Goal: Task Accomplishment & Management: Complete application form

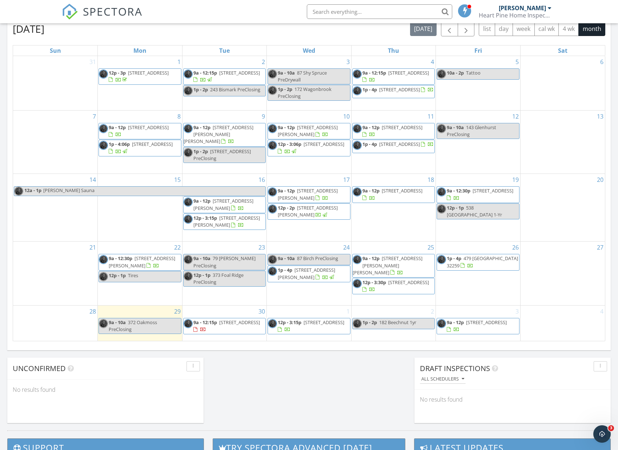
scroll to position [332, 0]
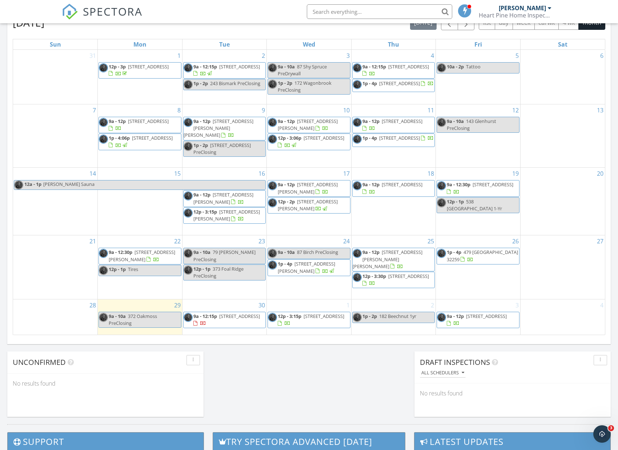
click at [320, 329] on div "1 12p - 3:15p 156 Iris Crk Dr, St. Augustine 32092" at bounding box center [309, 316] width 84 height 35
drag, startPoint x: 320, startPoint y: 329, endPoint x: 303, endPoint y: 327, distance: 16.8
click at [306, 295] on link "Inspection" at bounding box center [307, 297] width 37 height 12
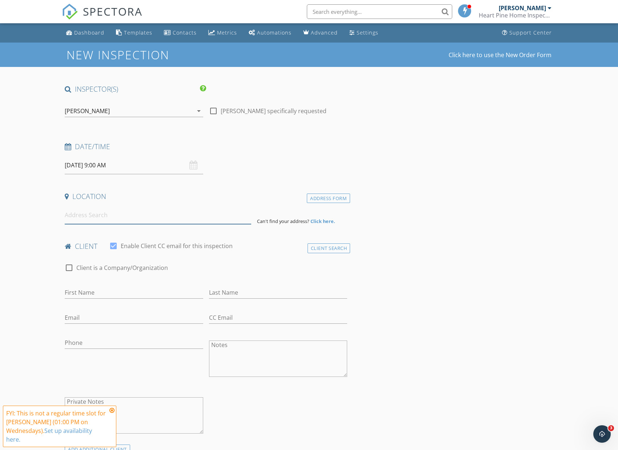
click at [123, 213] on input at bounding box center [158, 215] width 186 height 18
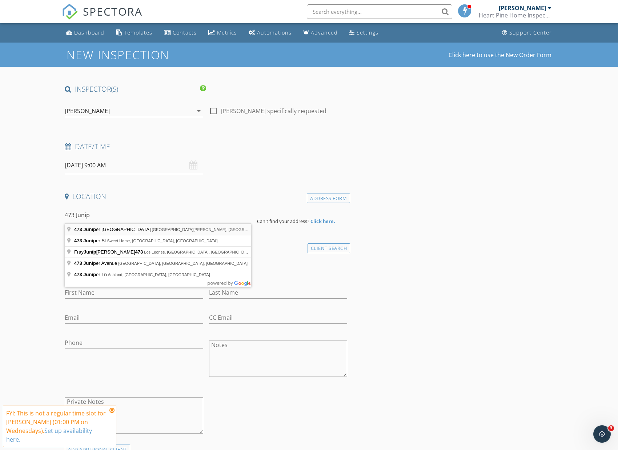
type input "473 Juniper Hills Drive, Saint Johns, FL, USA"
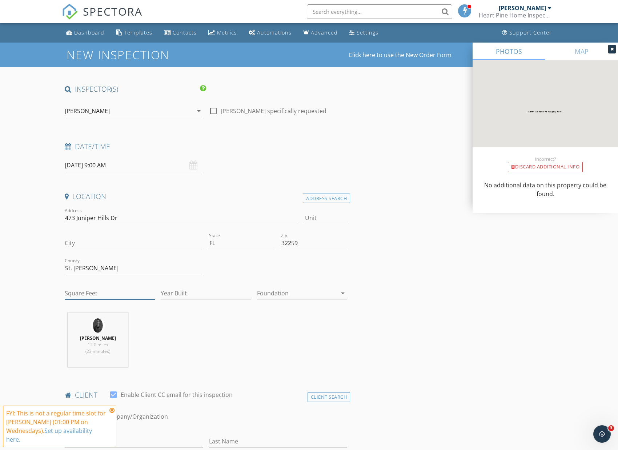
click at [109, 291] on input "Square Feet" at bounding box center [110, 293] width 90 height 12
type input "1701"
click at [170, 293] on input "Year Built" at bounding box center [206, 293] width 90 height 12
type input "2025"
click at [260, 293] on div at bounding box center [297, 293] width 80 height 12
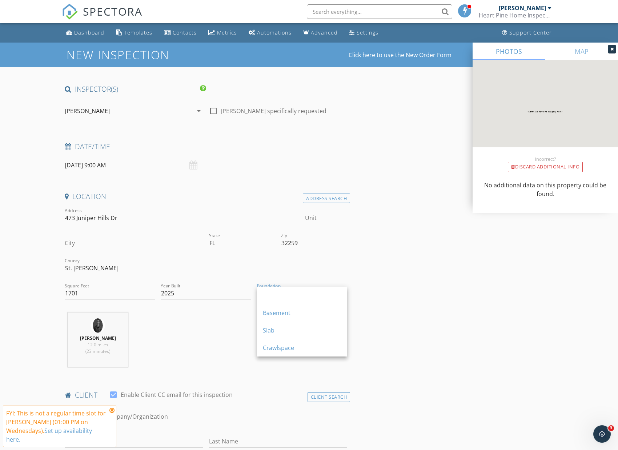
drag, startPoint x: 262, startPoint y: 319, endPoint x: 260, endPoint y: 323, distance: 4.4
click at [262, 319] on link "Basement" at bounding box center [302, 312] width 90 height 17
click at [280, 302] on div at bounding box center [302, 304] width 90 height 4
click at [277, 294] on div "Basement" at bounding box center [271, 293] width 28 height 7
drag, startPoint x: 281, startPoint y: 329, endPoint x: 267, endPoint y: 326, distance: 14.1
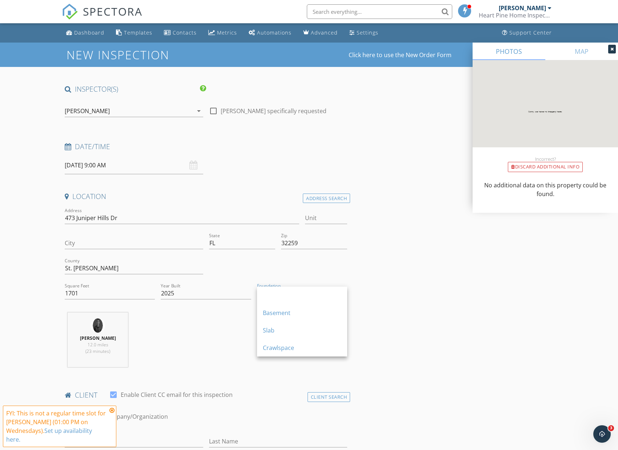
click at [281, 329] on div "Slab" at bounding box center [302, 330] width 79 height 9
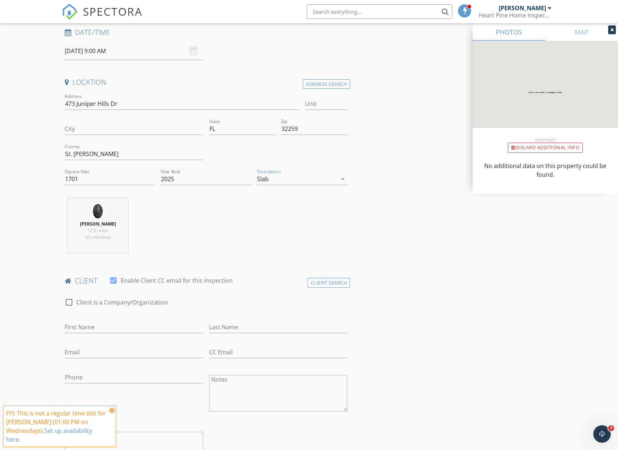
scroll to position [114, 0]
click at [95, 322] on input "Debbie S" at bounding box center [134, 327] width 138 height 12
type input "Debbie"
type input "Shelton"
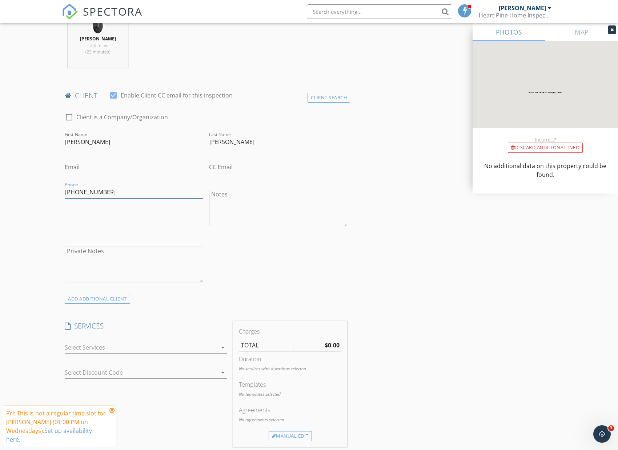
scroll to position [301, 0]
type input "904-318-1358"
click at [220, 341] on icon "arrow_drop_down" at bounding box center [222, 345] width 9 height 9
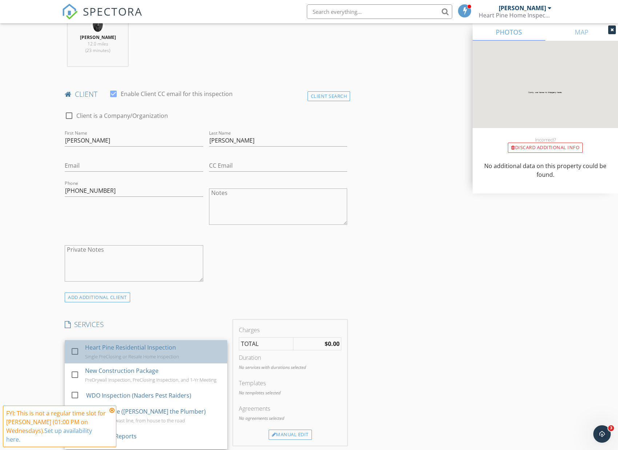
click at [214, 342] on div "Heart Pine Residential Inspection Single PreClosing or Resale Home Inspection" at bounding box center [153, 351] width 136 height 23
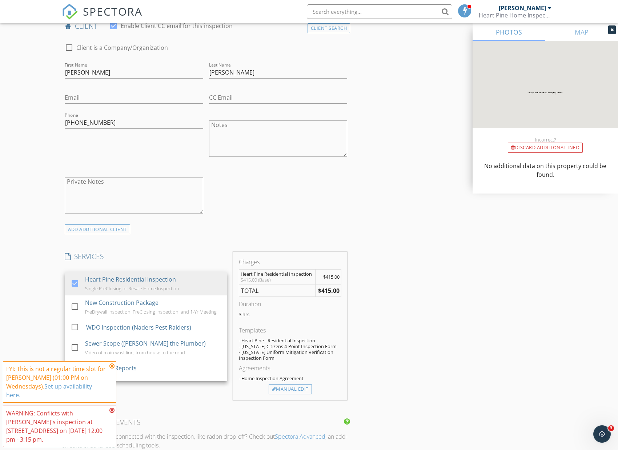
click at [210, 395] on div "SERVICES check_box Heart Pine Residential Inspection Single PreClosing or Resal…" at bounding box center [146, 326] width 168 height 148
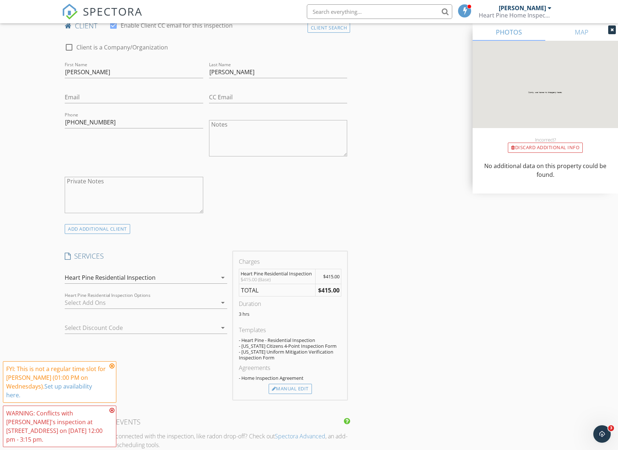
click at [151, 333] on div "Select Discount Code arrow_drop_down" at bounding box center [146, 331] width 162 height 19
click at [151, 329] on div at bounding box center [136, 328] width 142 height 12
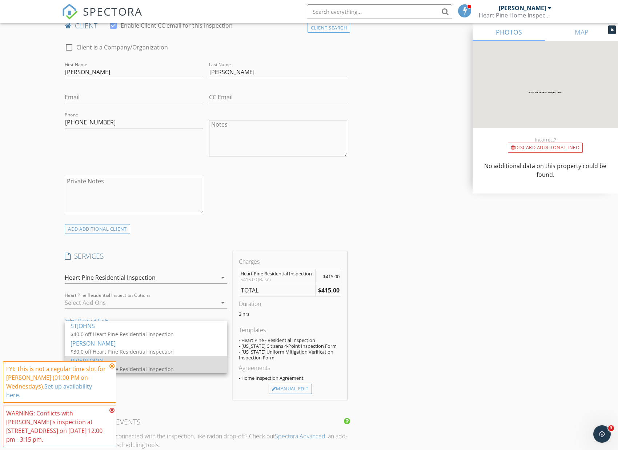
click at [161, 364] on div "RIVERTOWN" at bounding box center [146, 360] width 151 height 9
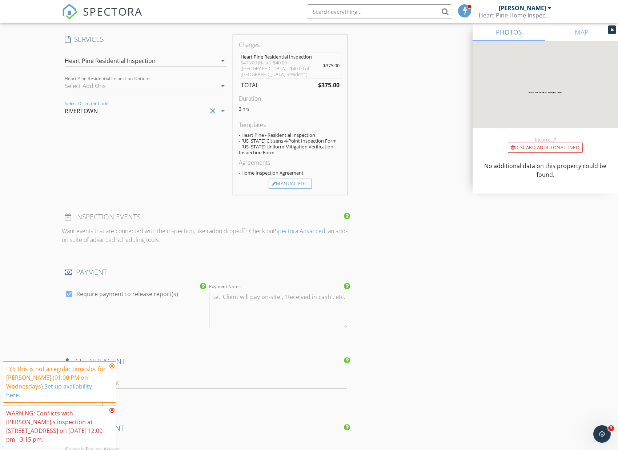
scroll to position [741, 0]
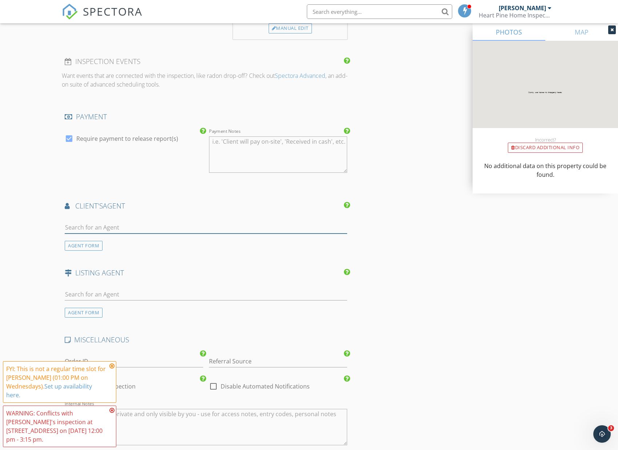
click at [118, 226] on input "text" at bounding box center [206, 227] width 282 height 12
type input "Cole"
click at [125, 242] on li "Cole Slate Keller Williams" at bounding box center [206, 243] width 282 height 20
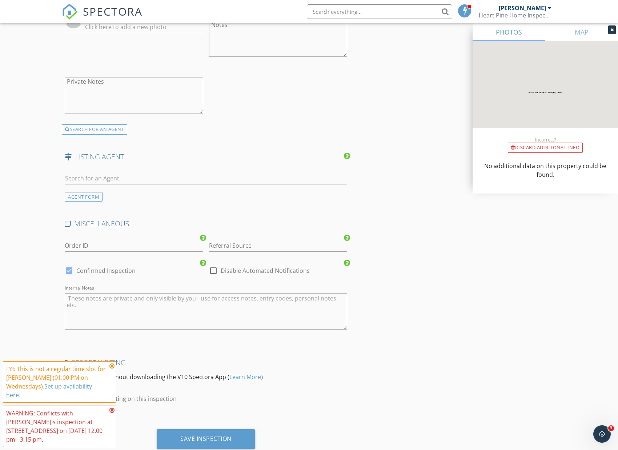
scroll to position [1041, 0]
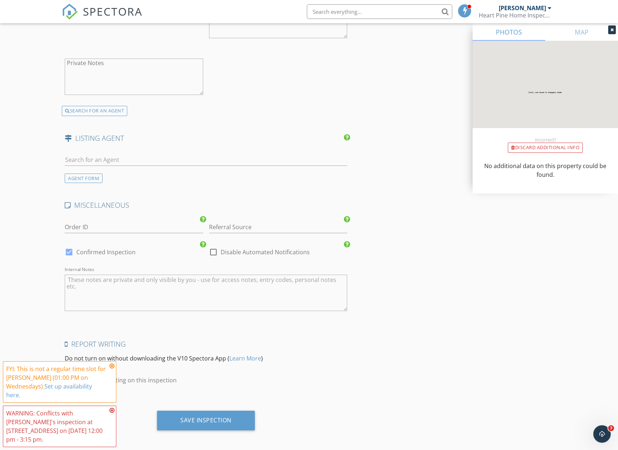
click at [97, 252] on label "Confirmed Inspection" at bounding box center [105, 251] width 59 height 7
checkbox input "false"
checkbox input "true"
click at [232, 429] on div "Save Inspection" at bounding box center [206, 422] width 288 height 25
click at [228, 421] on div "Save Inspection" at bounding box center [205, 419] width 51 height 7
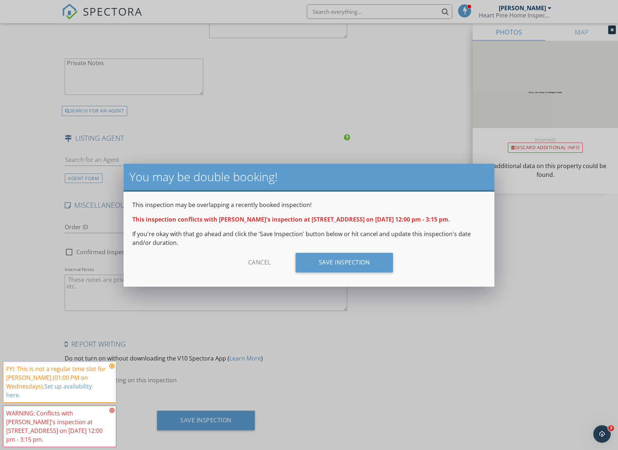
click at [348, 248] on div "This inspection may be overlapping a recently booked inspection! This inspectio…" at bounding box center [309, 239] width 371 height 95
click at [349, 260] on div "Save Inspection" at bounding box center [344, 263] width 98 height 20
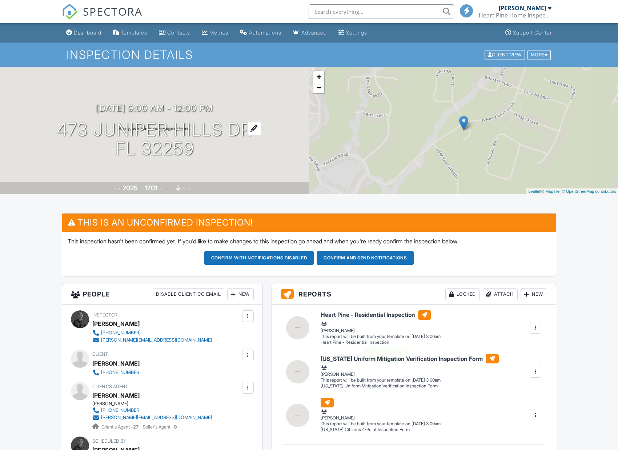
scroll to position [-2, 0]
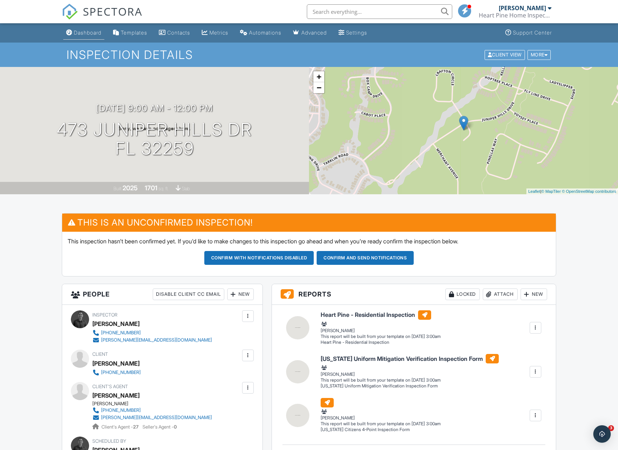
click at [86, 33] on div "Dashboard" at bounding box center [88, 32] width 28 height 6
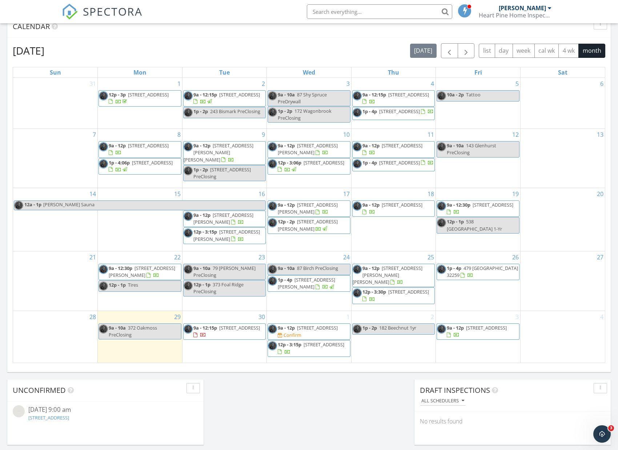
scroll to position [305, 0]
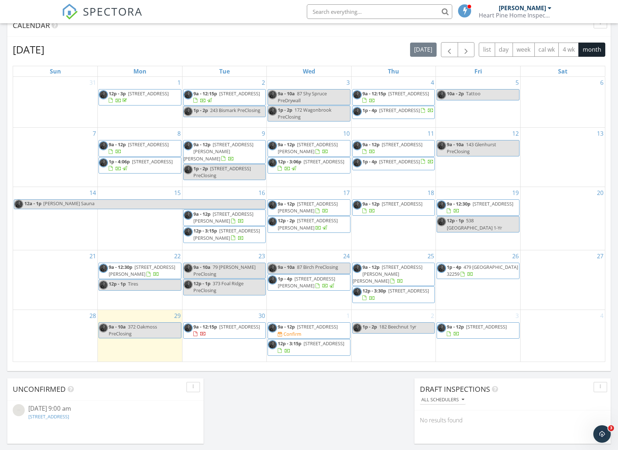
click at [326, 324] on span "[STREET_ADDRESS]" at bounding box center [317, 326] width 41 height 7
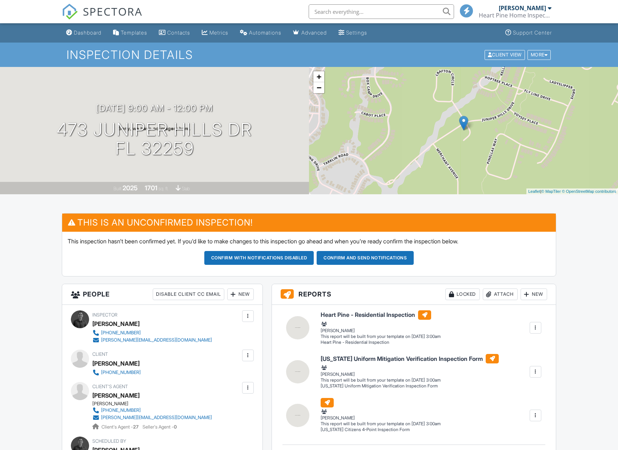
click at [248, 350] on div at bounding box center [248, 355] width 12 height 12
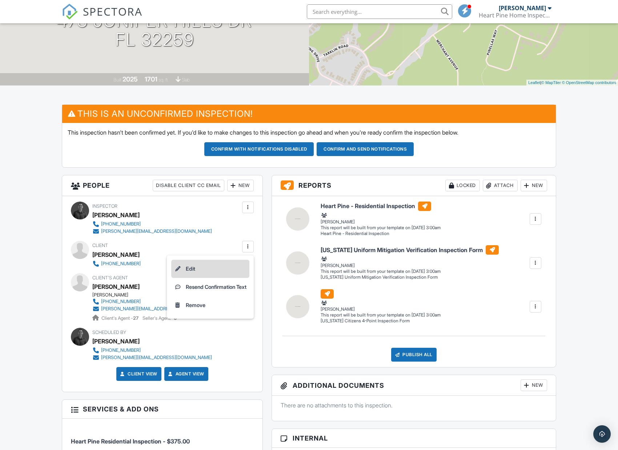
click at [210, 266] on li "Edit" at bounding box center [210, 269] width 78 height 18
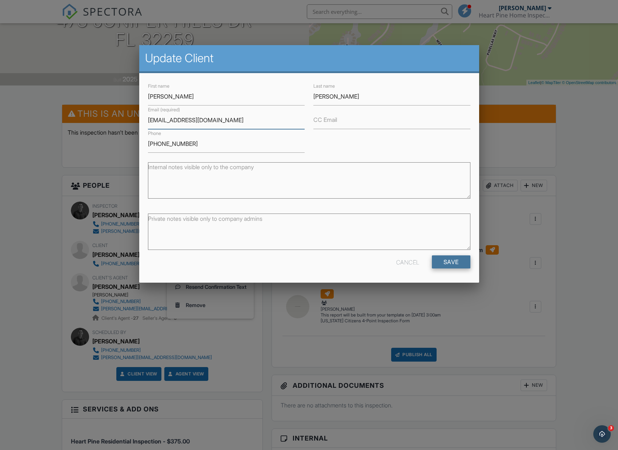
type input "sheltond113@gmail.com"
click at [442, 260] on input "Save" at bounding box center [451, 261] width 39 height 13
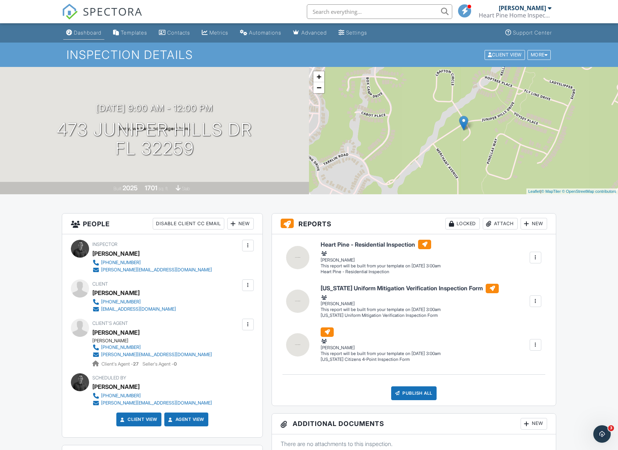
click at [87, 32] on div "Dashboard" at bounding box center [88, 32] width 28 height 6
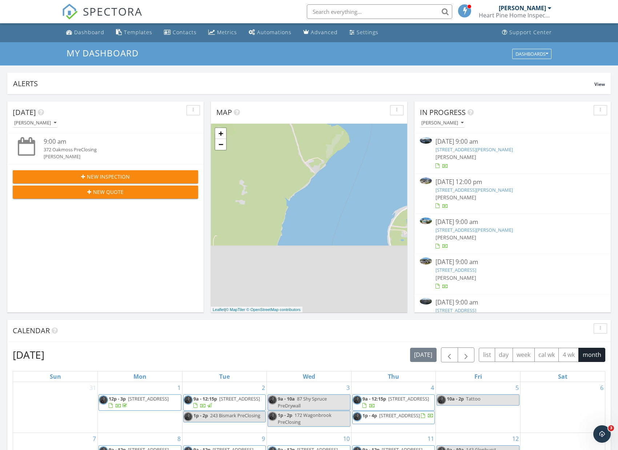
scroll to position [60, 0]
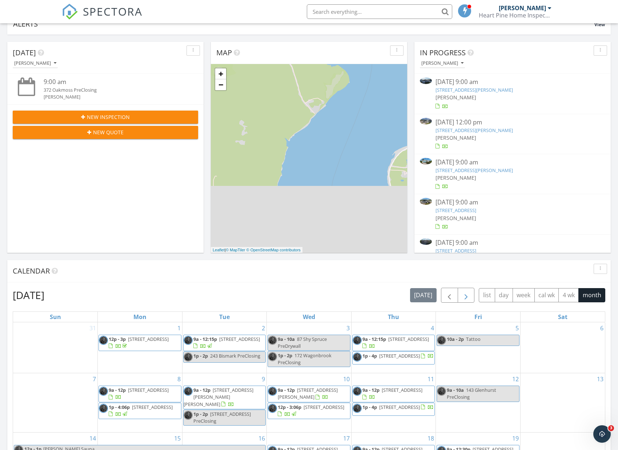
click at [463, 297] on span "button" at bounding box center [466, 295] width 9 height 9
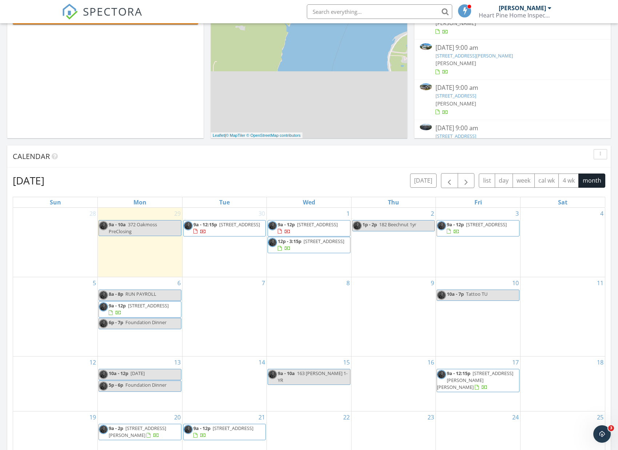
scroll to position [175, 0]
click at [309, 293] on div "8" at bounding box center [309, 316] width 84 height 79
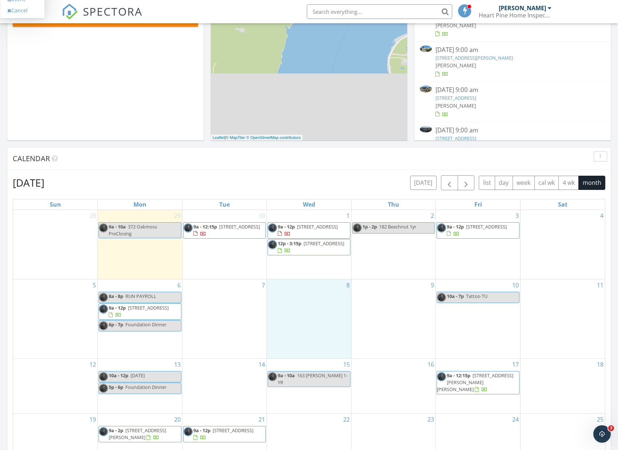
scroll to position [173, 0]
click at [386, 300] on div "9" at bounding box center [393, 317] width 84 height 79
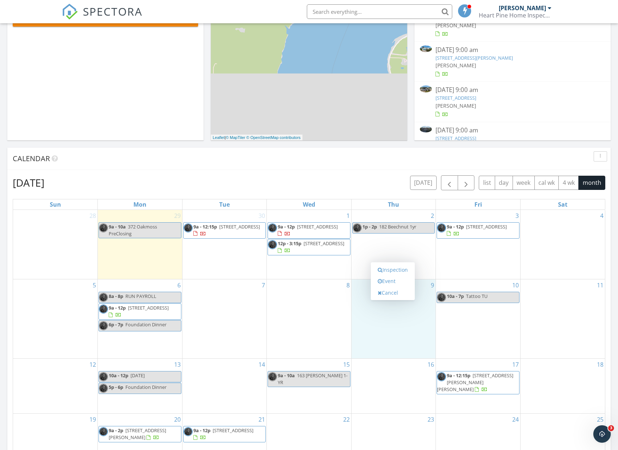
scroll to position [172, 0]
click at [390, 264] on link "Inspection" at bounding box center [392, 263] width 37 height 12
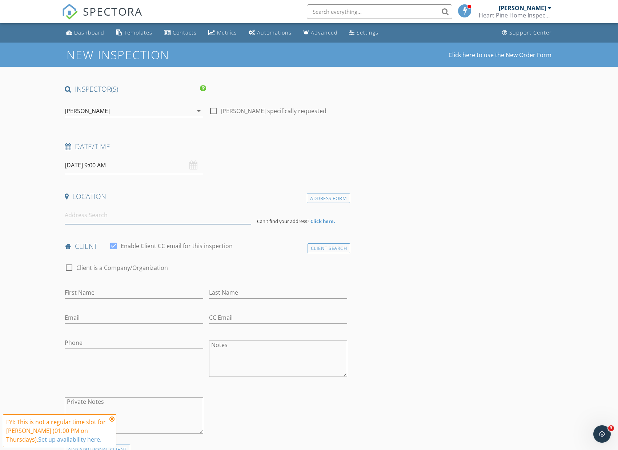
click at [152, 222] on input at bounding box center [158, 215] width 186 height 18
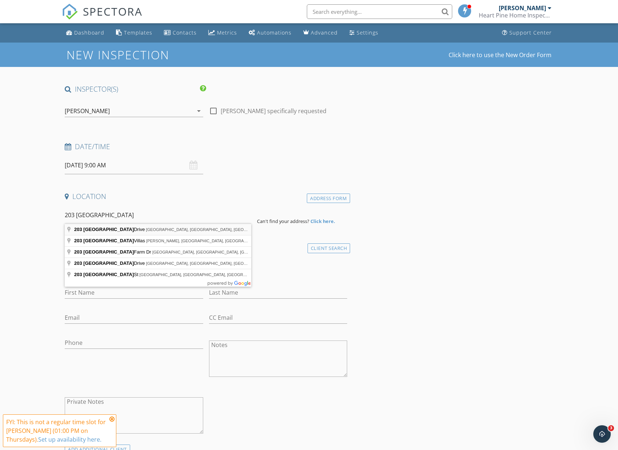
type input "[STREET_ADDRESS]"
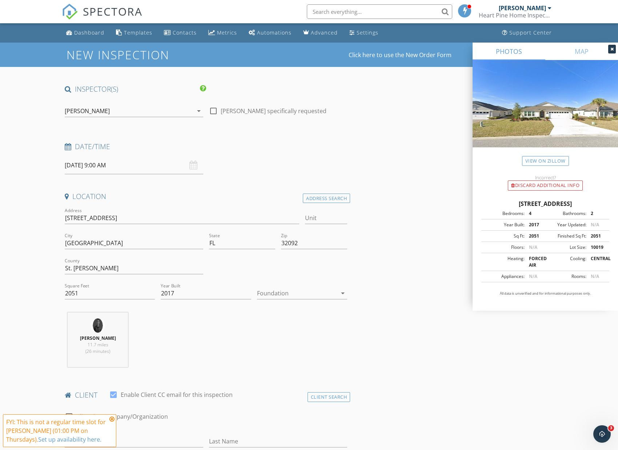
click at [286, 290] on div at bounding box center [297, 293] width 80 height 12
click at [302, 334] on div "Slab" at bounding box center [302, 330] width 79 height 9
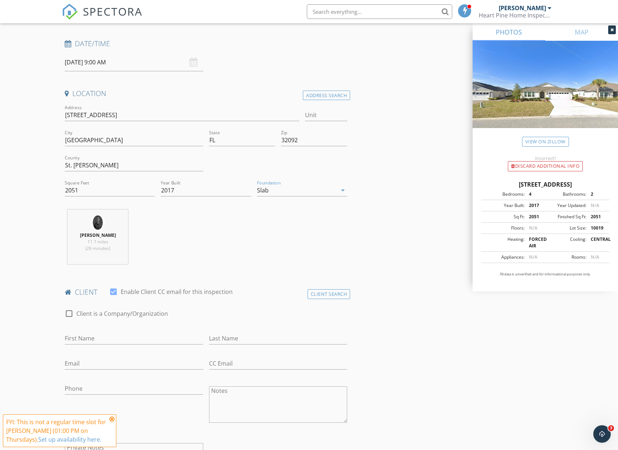
scroll to position [112, 0]
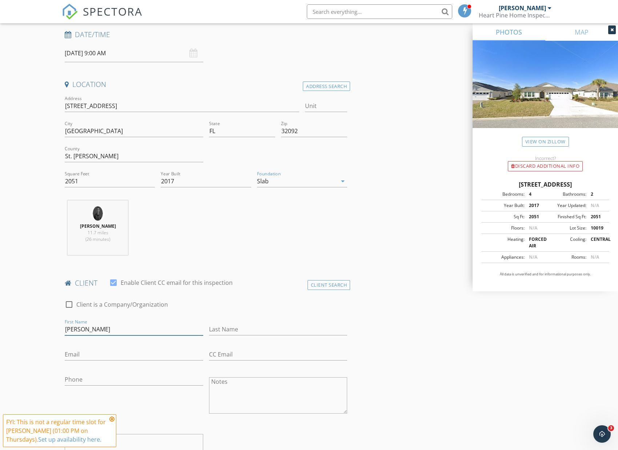
type input "Thomas"
type input "Brown"
type input "tbb403@gmail.com"
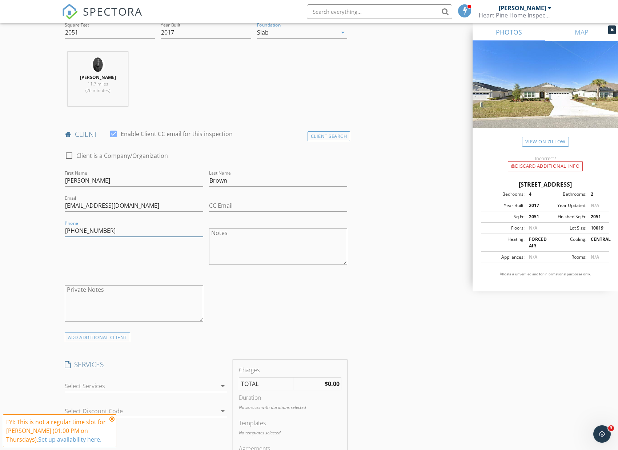
scroll to position [281, 0]
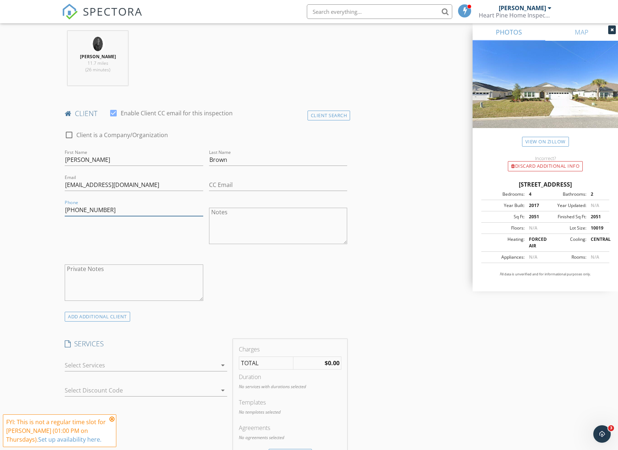
type input "904-325-4665"
click at [174, 362] on div at bounding box center [141, 365] width 152 height 12
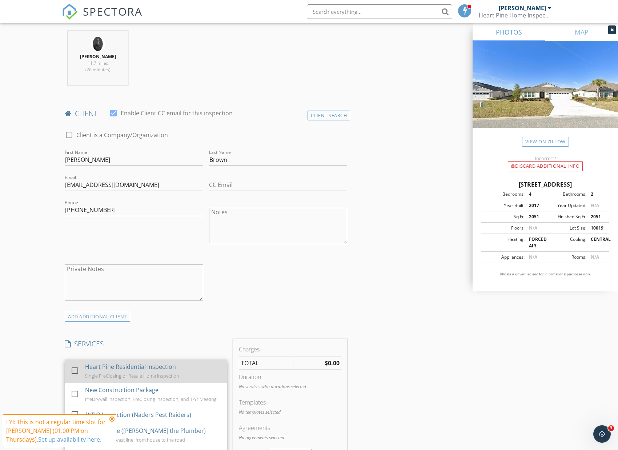
click at [172, 362] on div "Heart Pine Residential Inspection" at bounding box center [130, 366] width 91 height 9
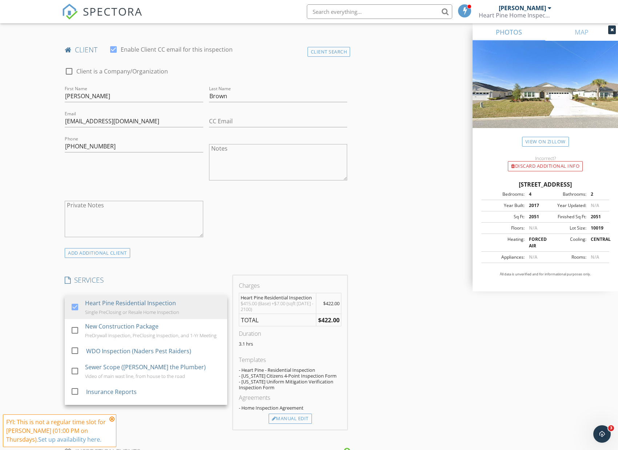
scroll to position [346, 0]
click at [177, 348] on div "WDO Inspection (Naders Pest Raiders)" at bounding box center [138, 350] width 105 height 9
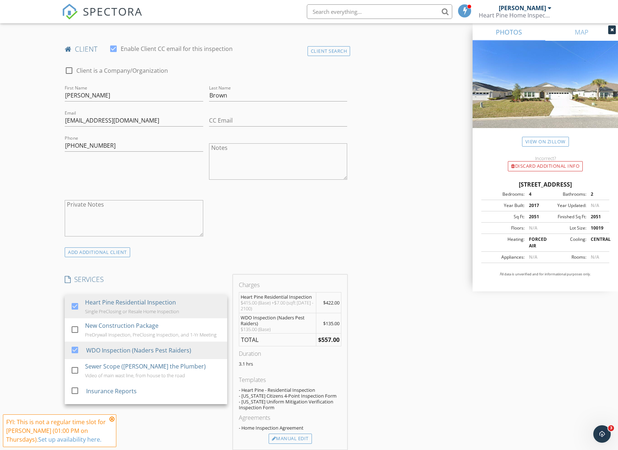
click at [455, 385] on div "INSPECTOR(S) check_box Zachariah Paul PRIMARY Zachariah Paul arrow_drop_down ch…" at bounding box center [309, 359] width 494 height 1241
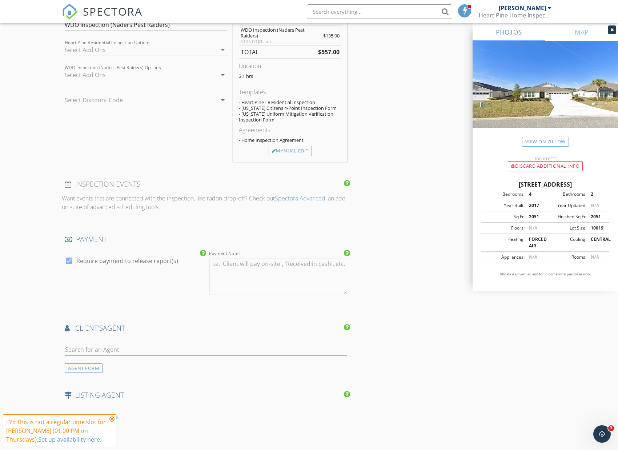
scroll to position [636, 0]
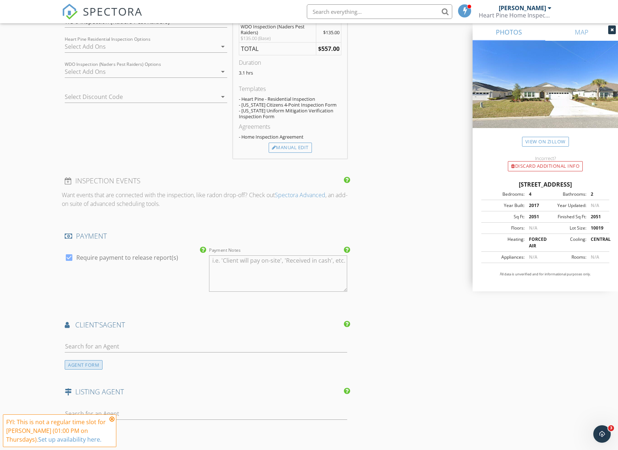
click at [91, 362] on div "AGENT FORM" at bounding box center [84, 365] width 38 height 10
type input "Machell"
type input "Klee"
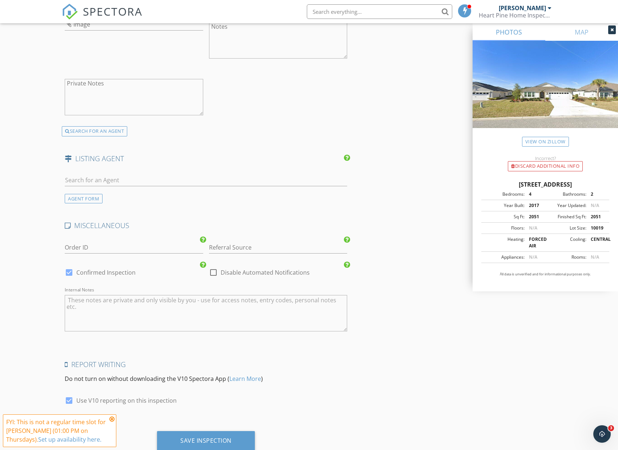
scroll to position [1038, 0]
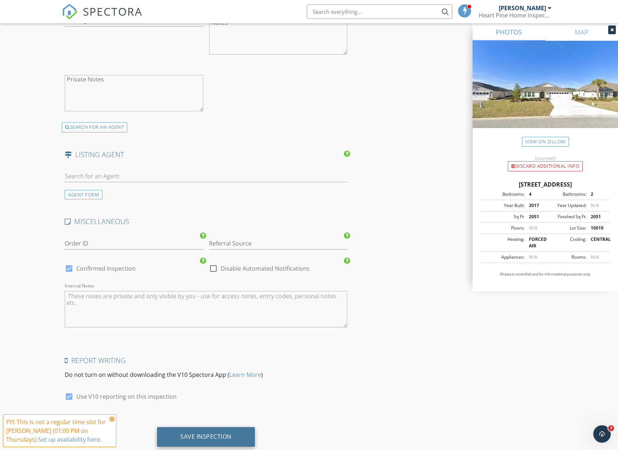
type input "[PHONE_NUMBER]"
click at [223, 438] on div "Save Inspection" at bounding box center [206, 437] width 98 height 20
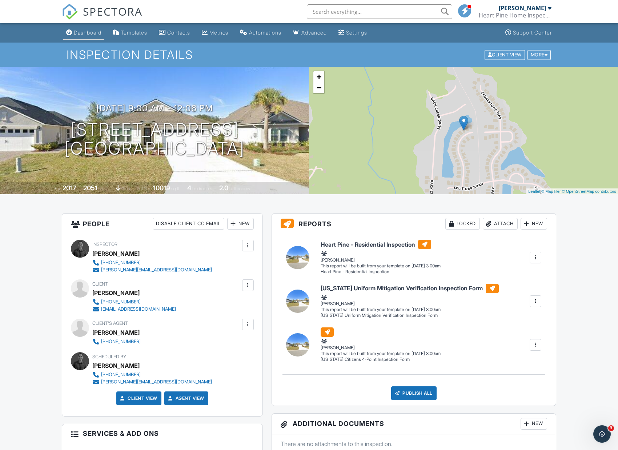
click at [73, 32] on link "Dashboard" at bounding box center [83, 32] width 41 height 13
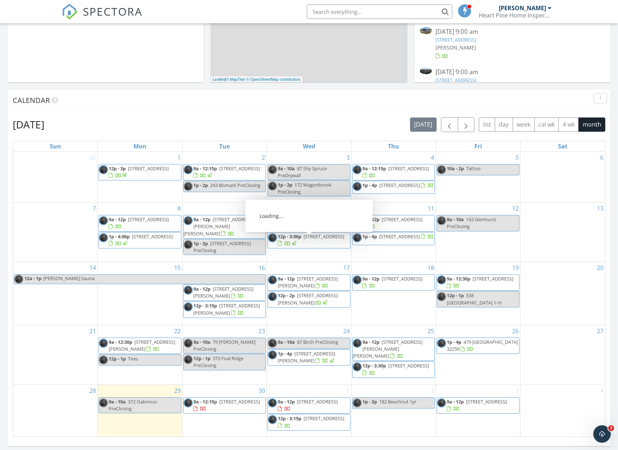
scroll to position [231, 0]
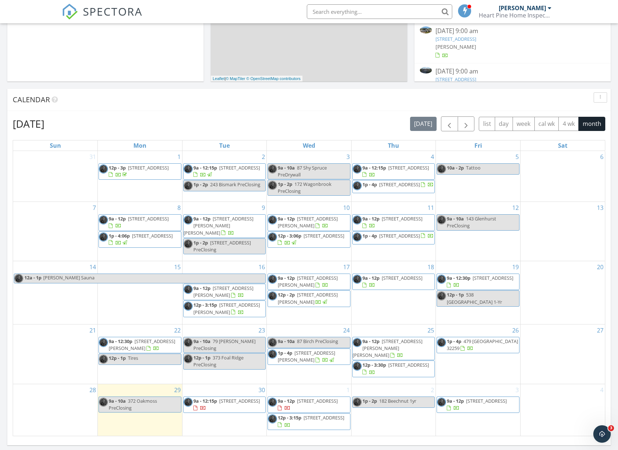
click at [327, 16] on input "text" at bounding box center [379, 11] width 145 height 15
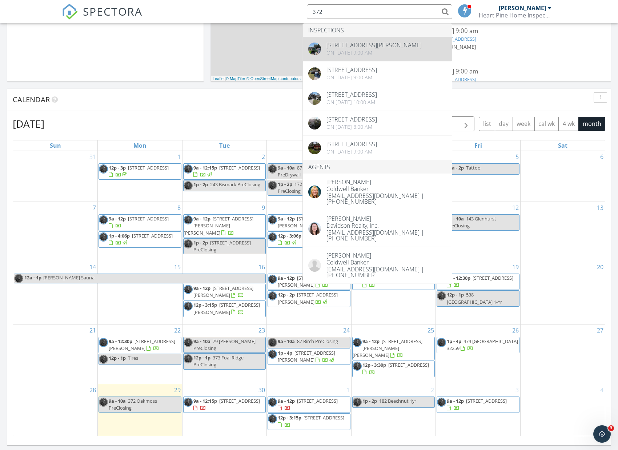
type input "372"
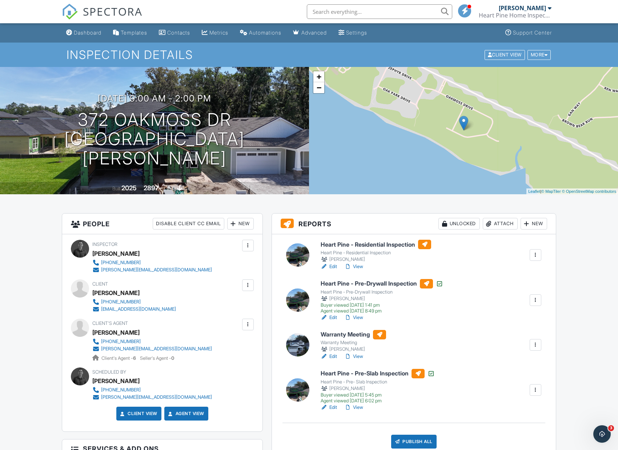
click at [358, 267] on link "View" at bounding box center [353, 266] width 19 height 7
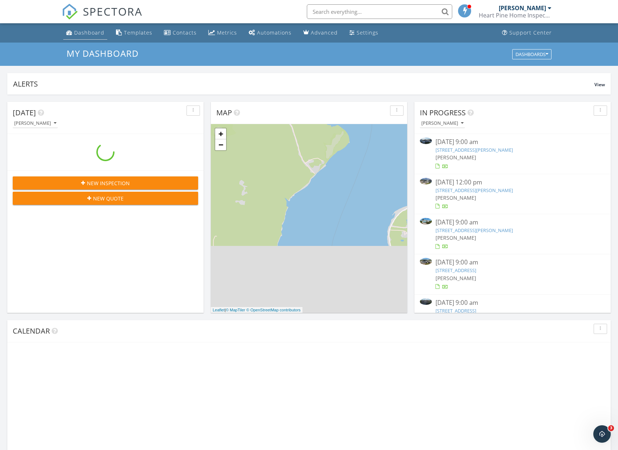
scroll to position [662, 618]
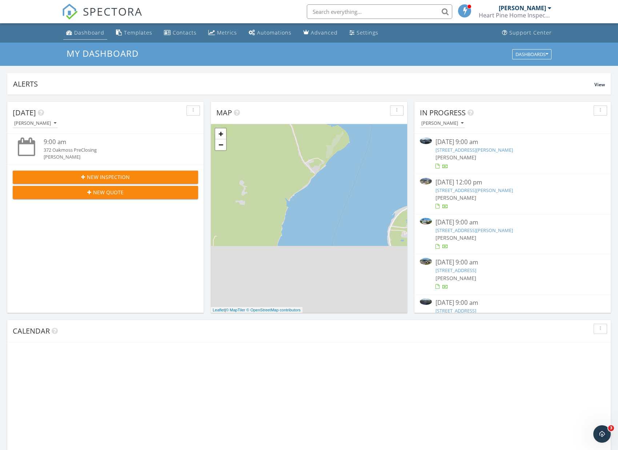
click at [88, 36] on link "Dashboard" at bounding box center [85, 32] width 44 height 13
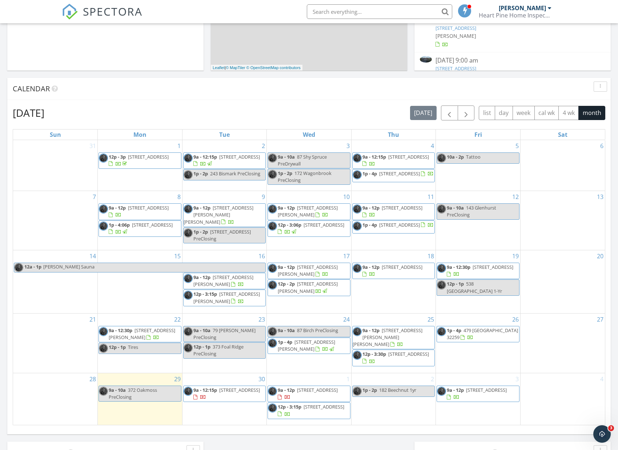
scroll to position [241, 0]
click at [464, 110] on span "button" at bounding box center [466, 113] width 9 height 9
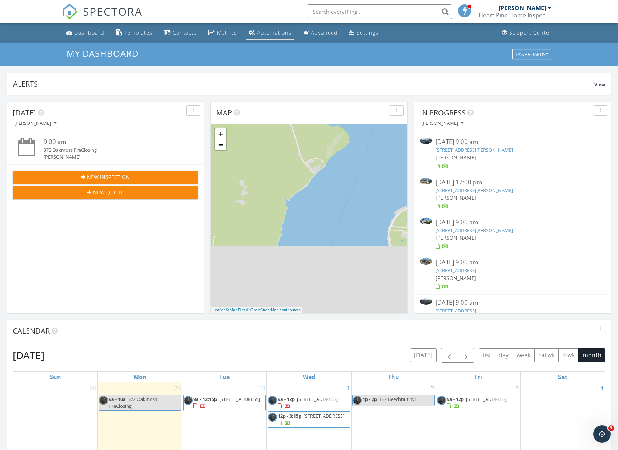
scroll to position [0, 0]
click at [213, 28] on link "Metrics" at bounding box center [222, 32] width 35 height 13
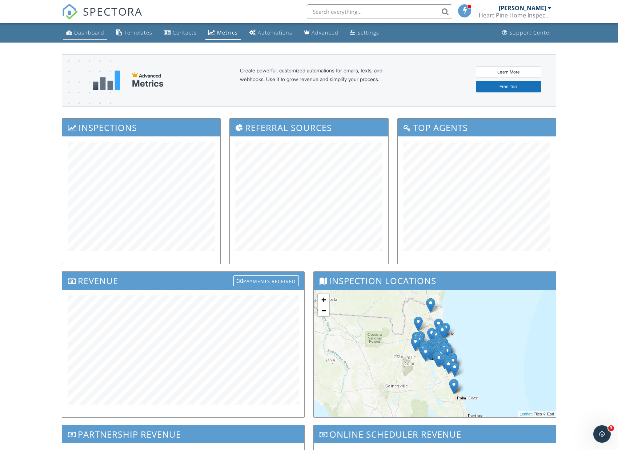
click at [87, 31] on div "Dashboard" at bounding box center [89, 32] width 30 height 7
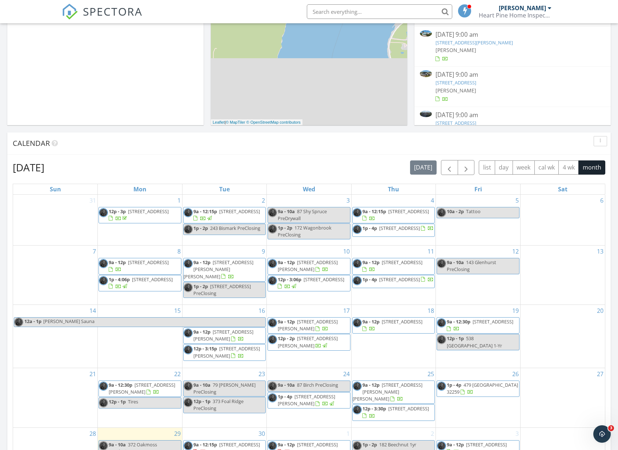
scroll to position [229, 0]
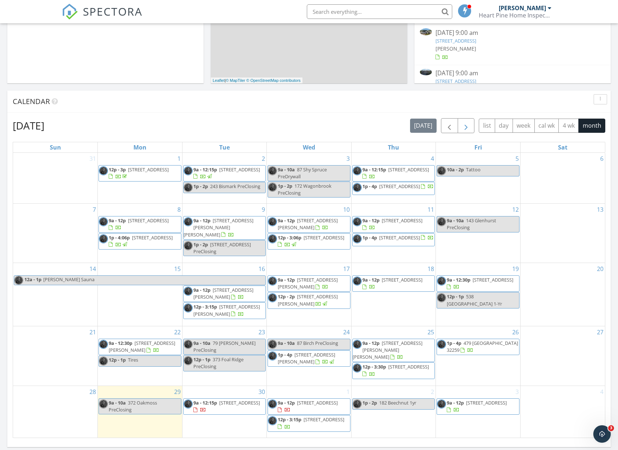
click at [463, 130] on span "button" at bounding box center [466, 125] width 9 height 9
